Goal: Information Seeking & Learning: Learn about a topic

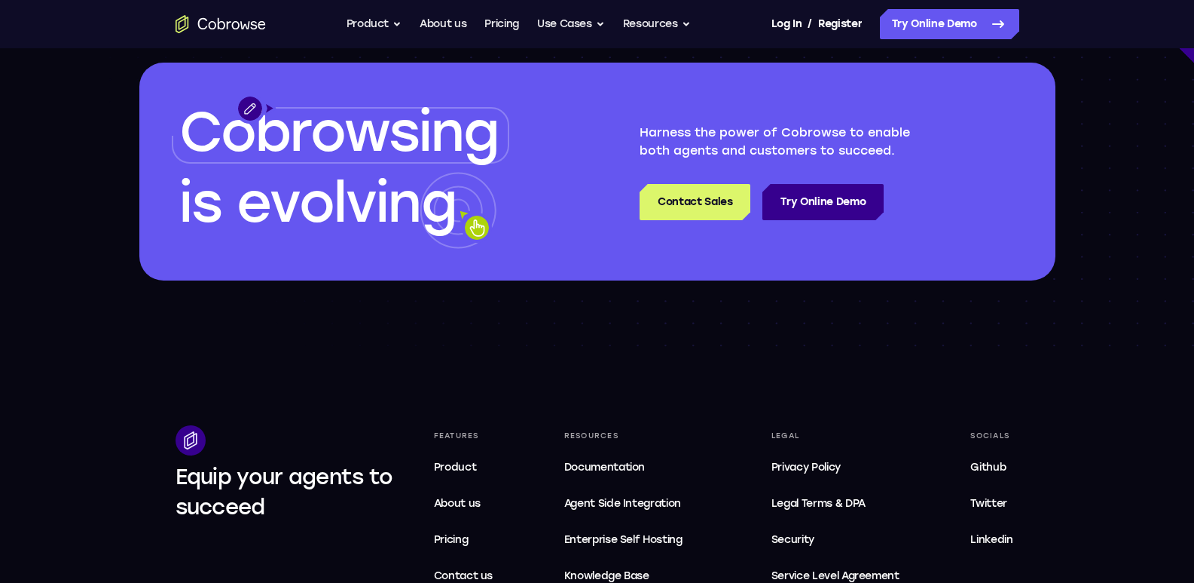
scroll to position [4371, 0]
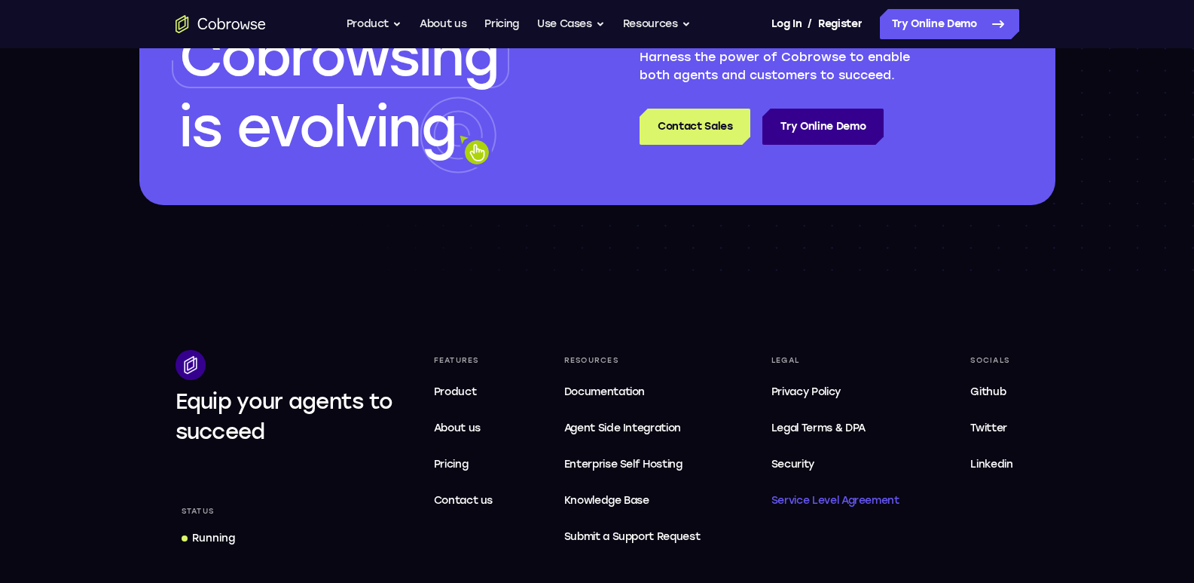
click at [833, 503] on span "Service Level Agreement" at bounding box center [836, 500] width 128 height 18
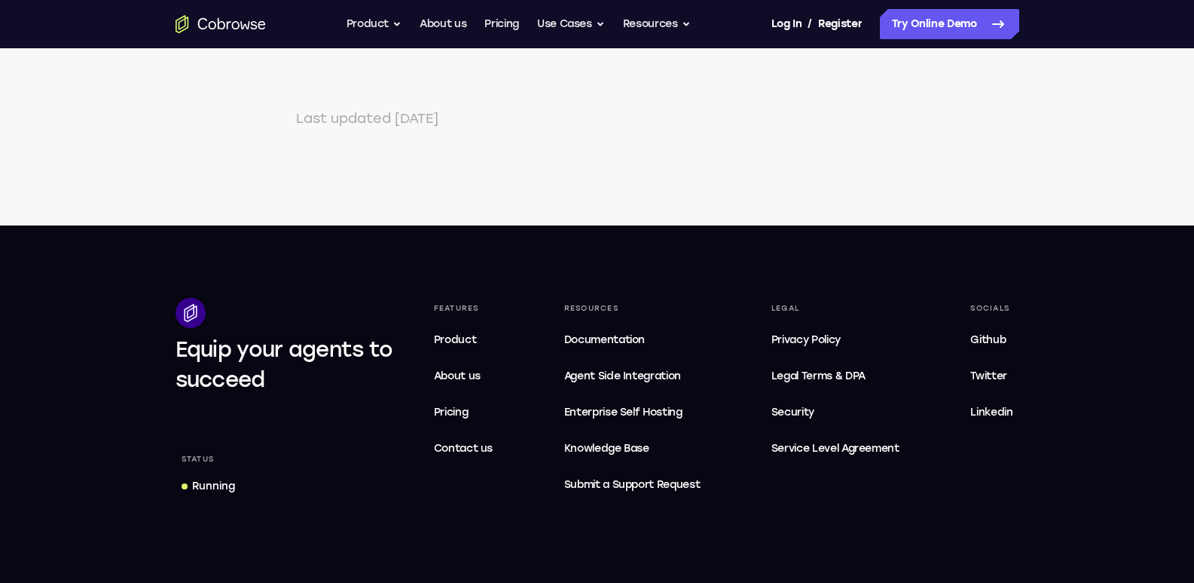
scroll to position [1432, 0]
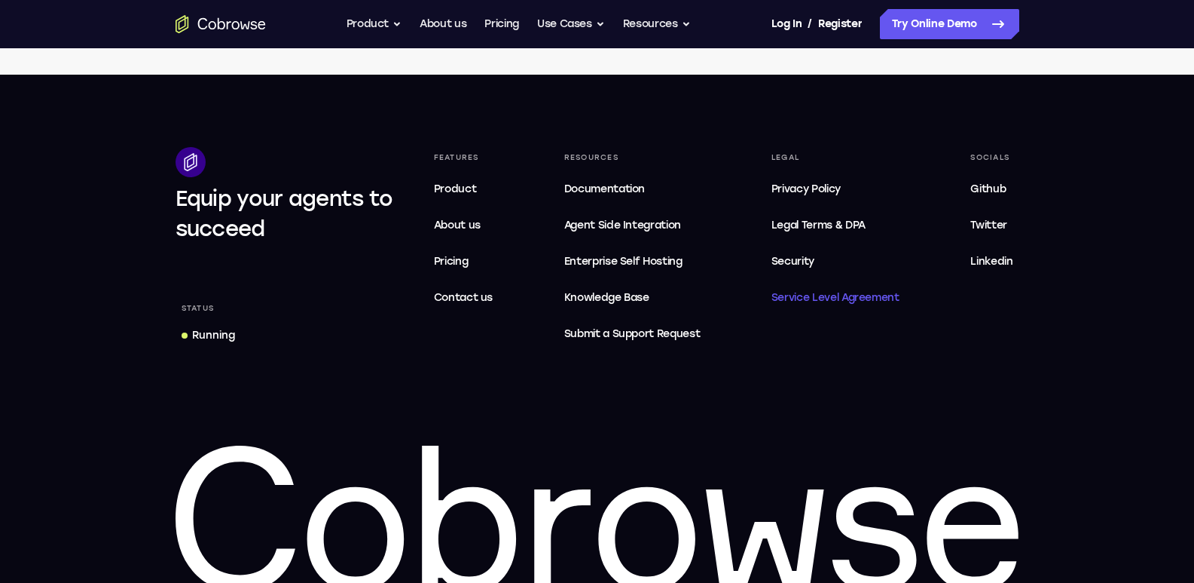
click at [860, 299] on span "Service Level Agreement" at bounding box center [836, 298] width 128 height 18
